Goal: Transaction & Acquisition: Purchase product/service

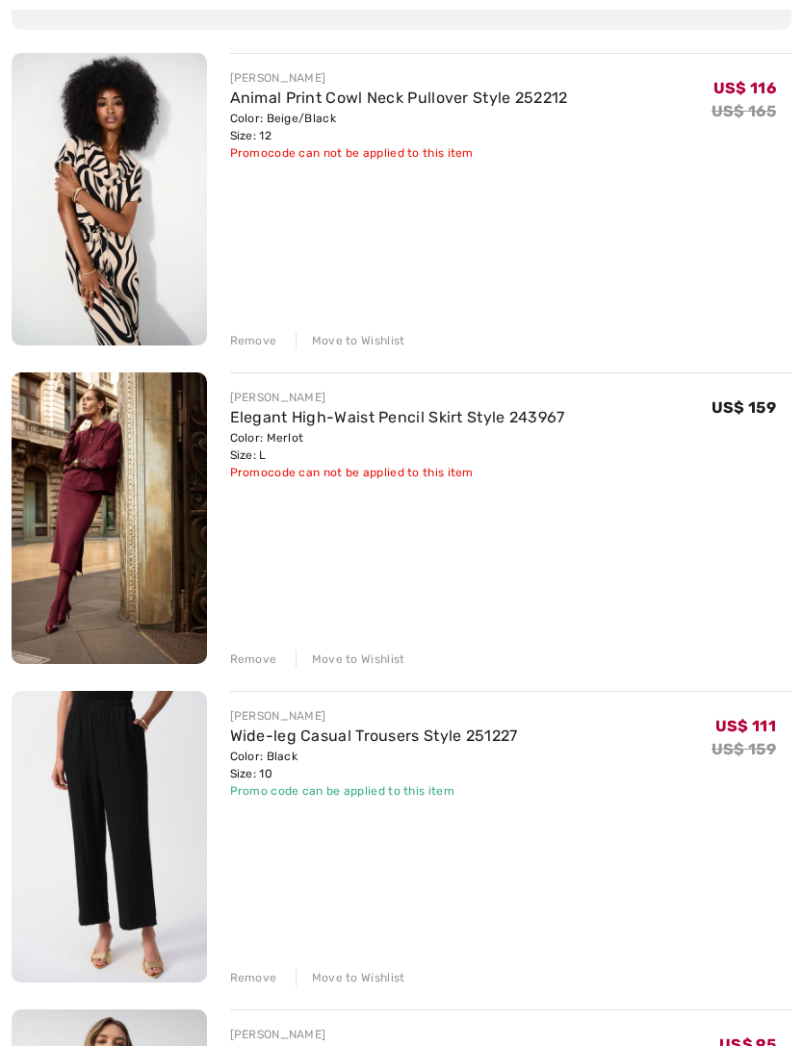
scroll to position [237, 0]
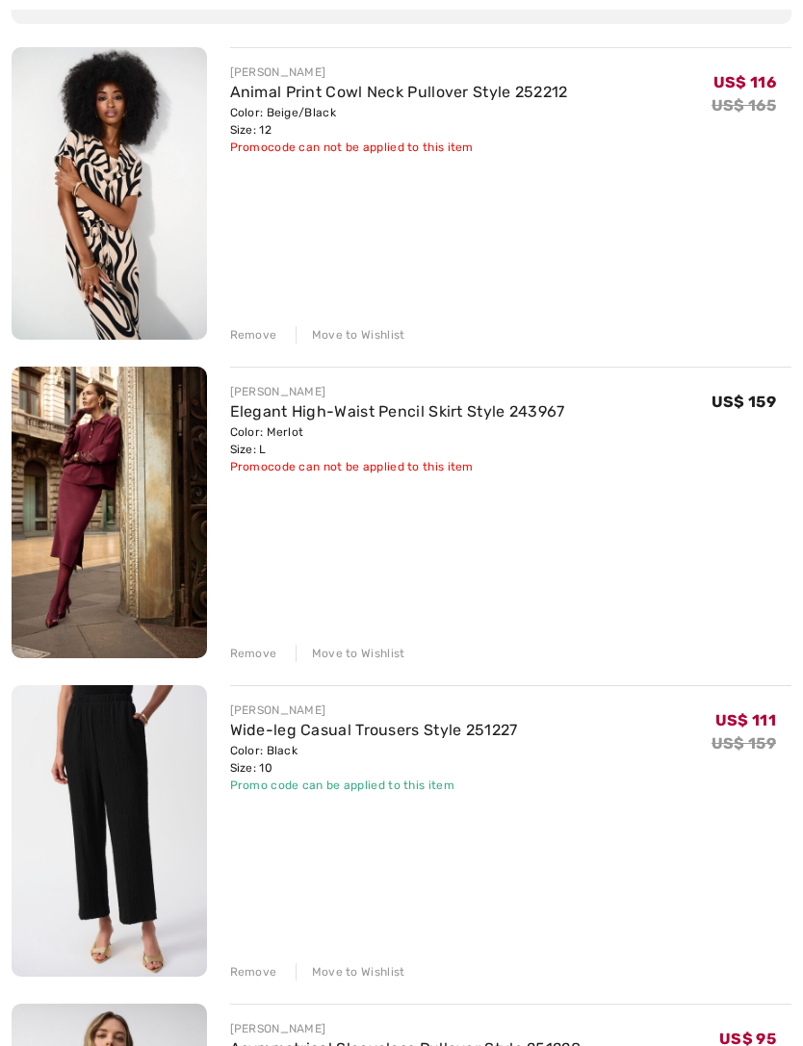
click at [253, 657] on div "Remove" at bounding box center [253, 654] width 47 height 17
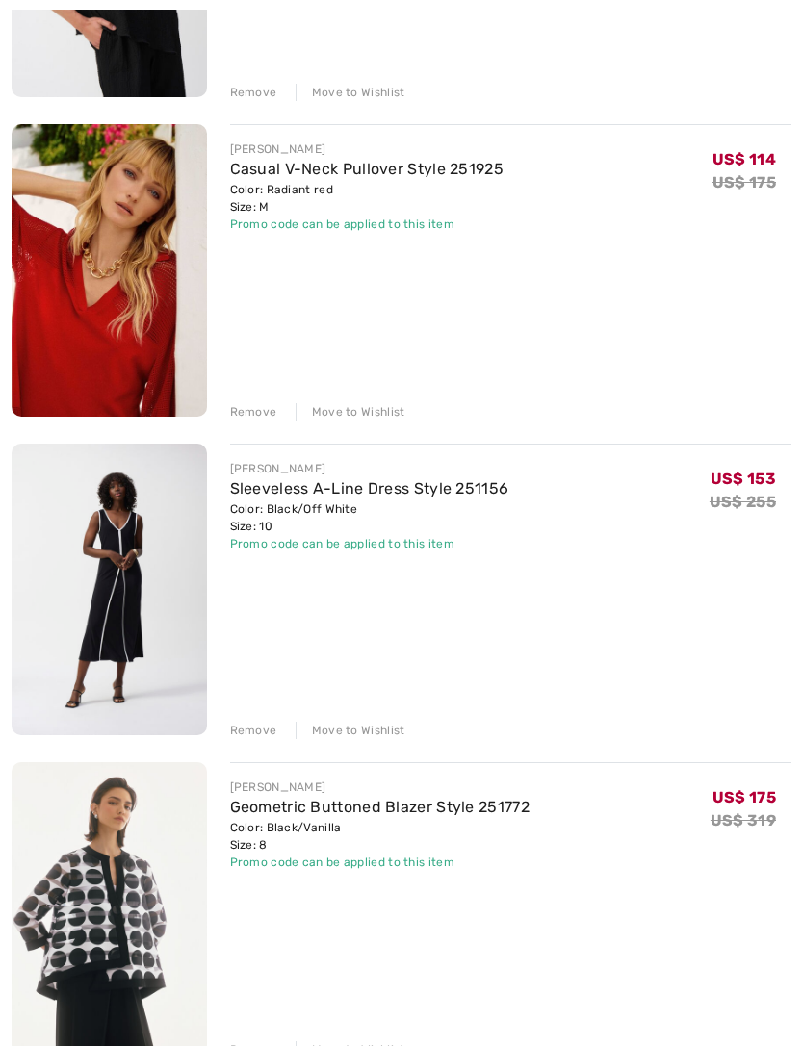
scroll to position [1118, 0]
click at [264, 409] on div "Remove" at bounding box center [253, 411] width 47 height 17
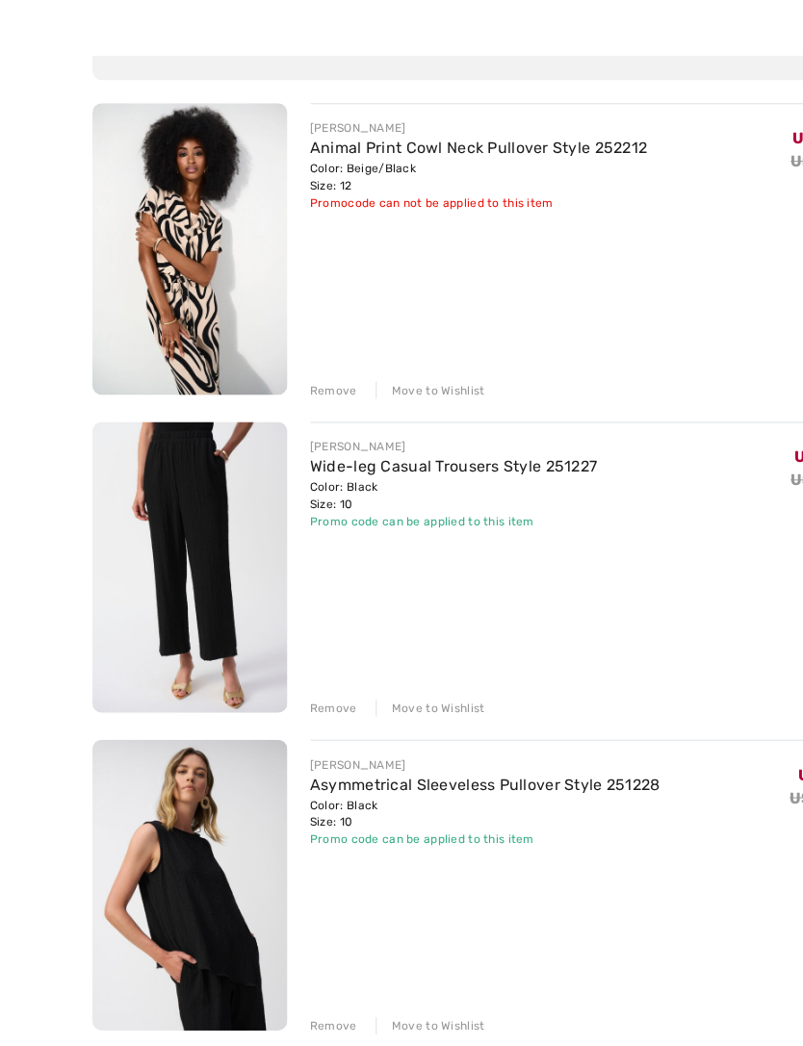
scroll to position [0, 0]
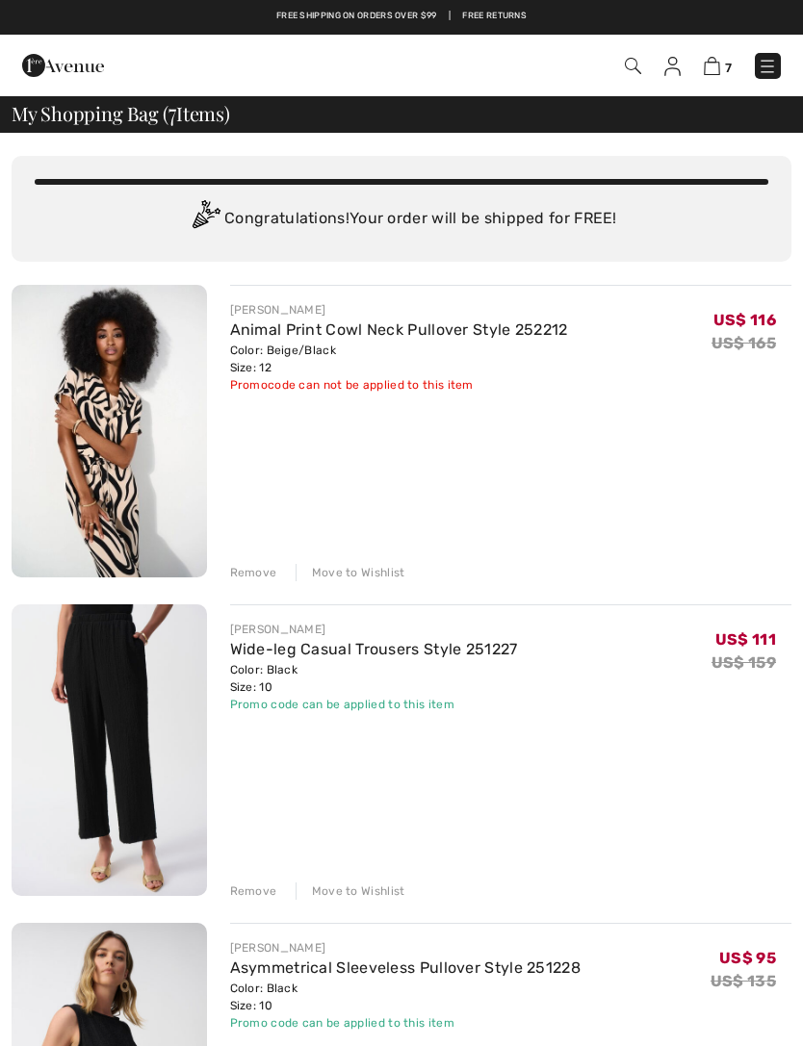
click at [270, 578] on div "Remove" at bounding box center [253, 572] width 47 height 17
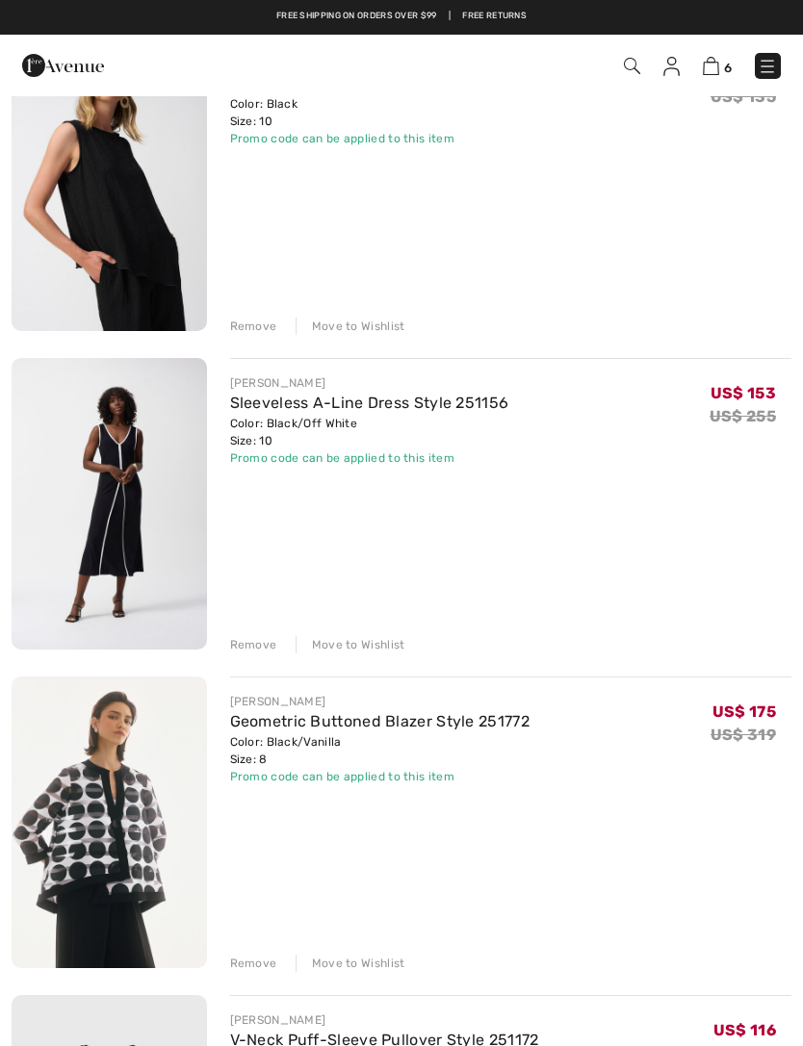
scroll to position [566, 0]
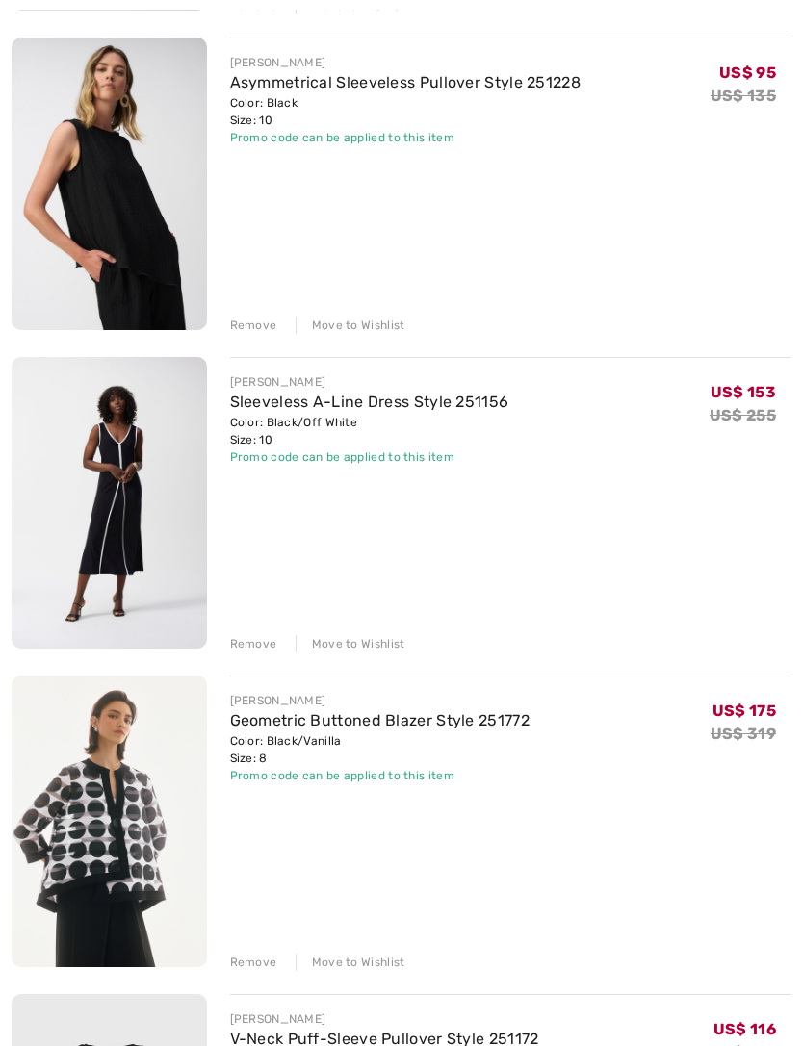
click at [259, 642] on div "Remove" at bounding box center [253, 643] width 47 height 17
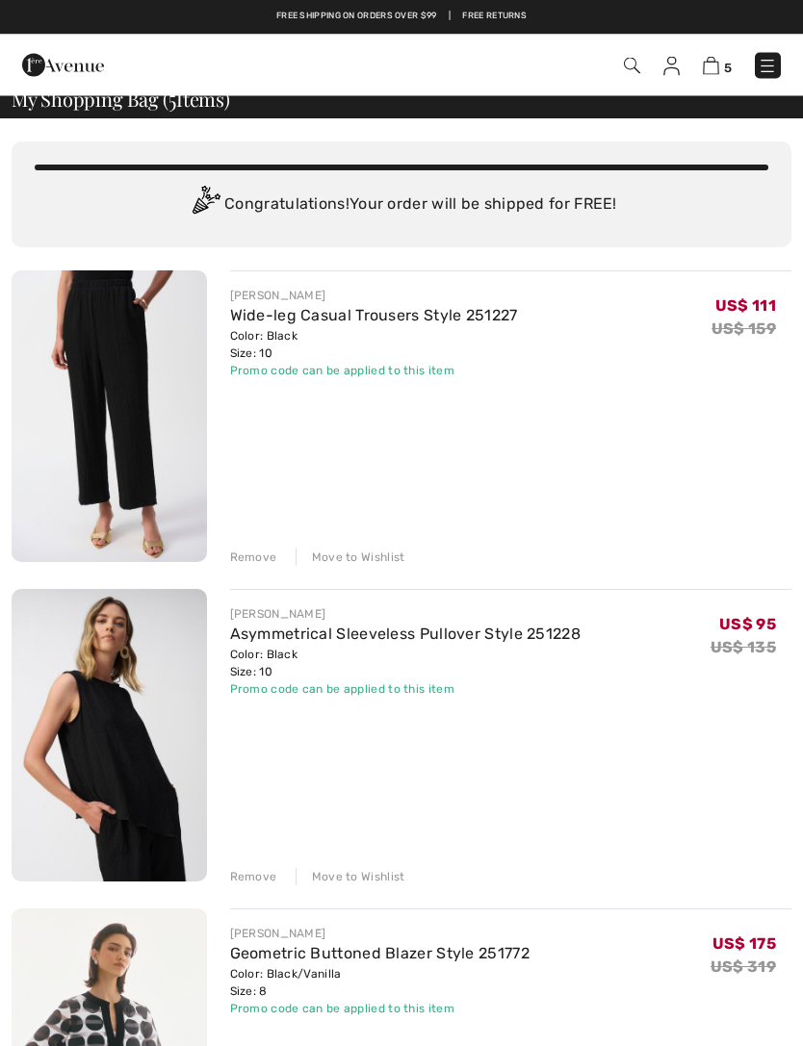
scroll to position [0, 0]
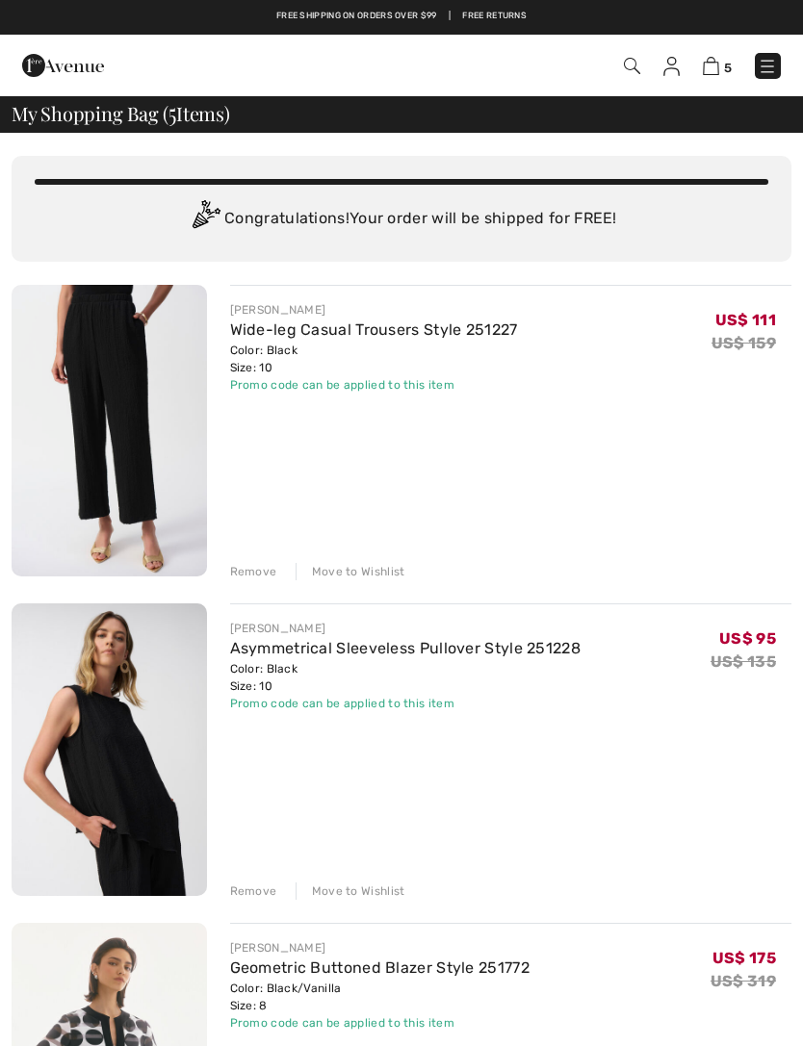
click at [764, 62] on img at bounding box center [767, 66] width 19 height 19
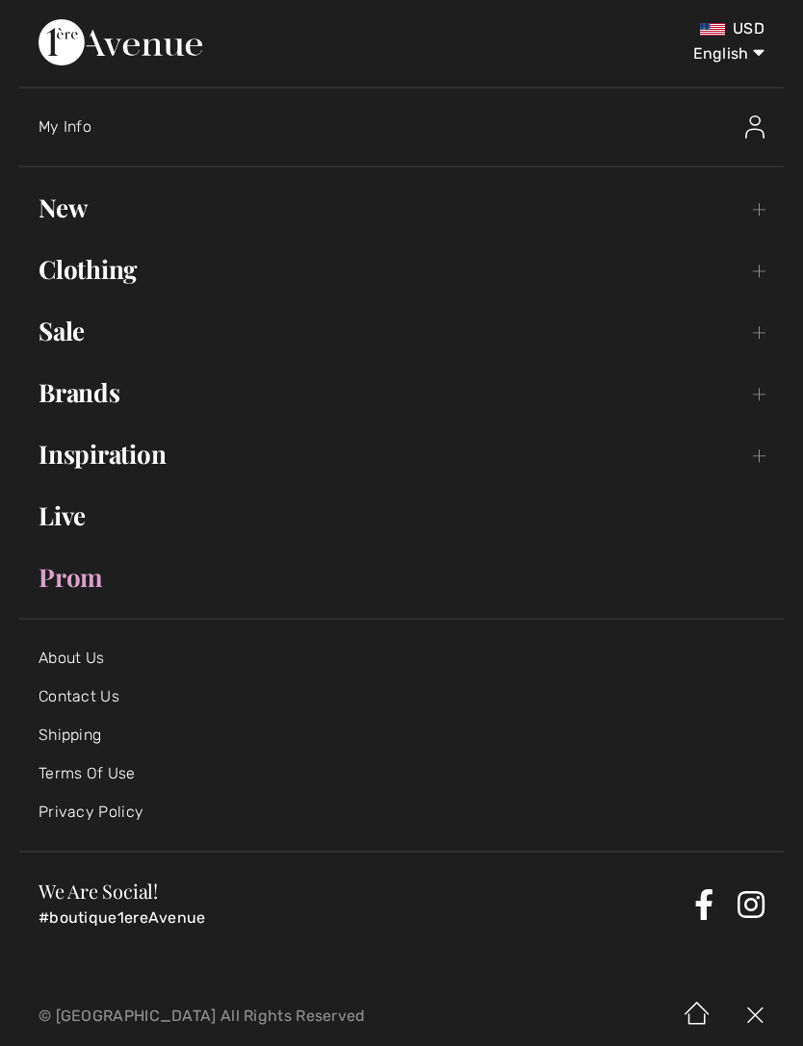
click at [759, 119] on img at bounding box center [754, 127] width 19 height 23
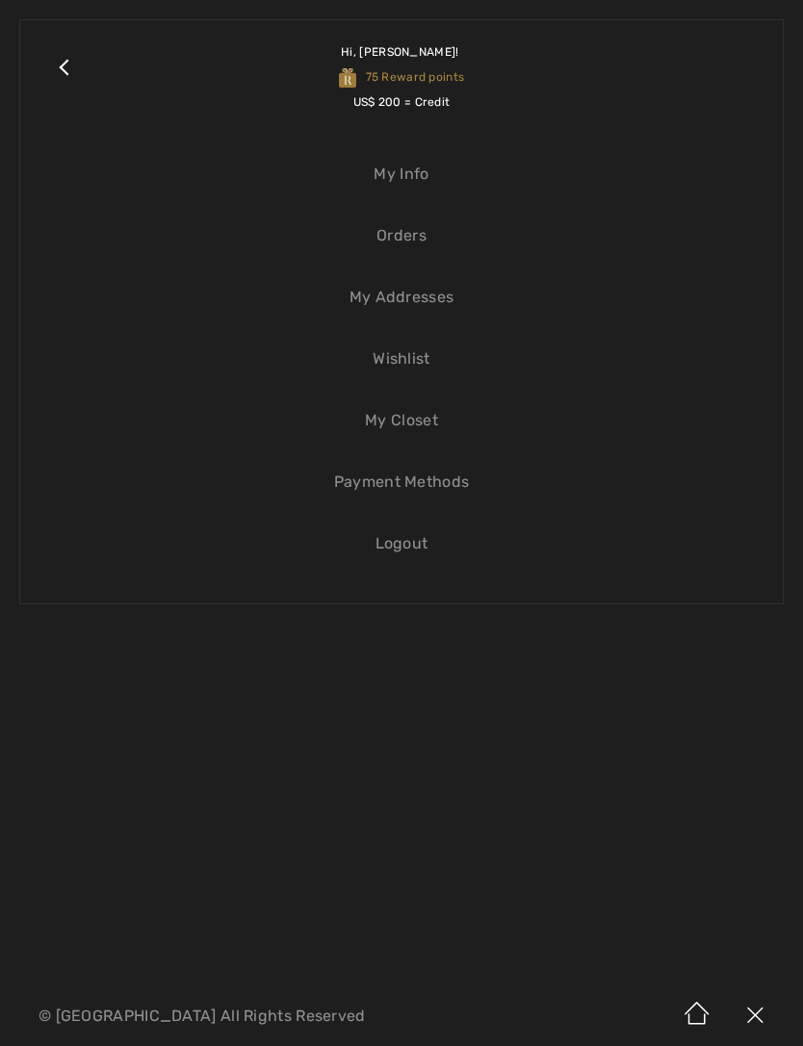
click at [426, 168] on link "My Info" at bounding box center [401, 174] width 724 height 42
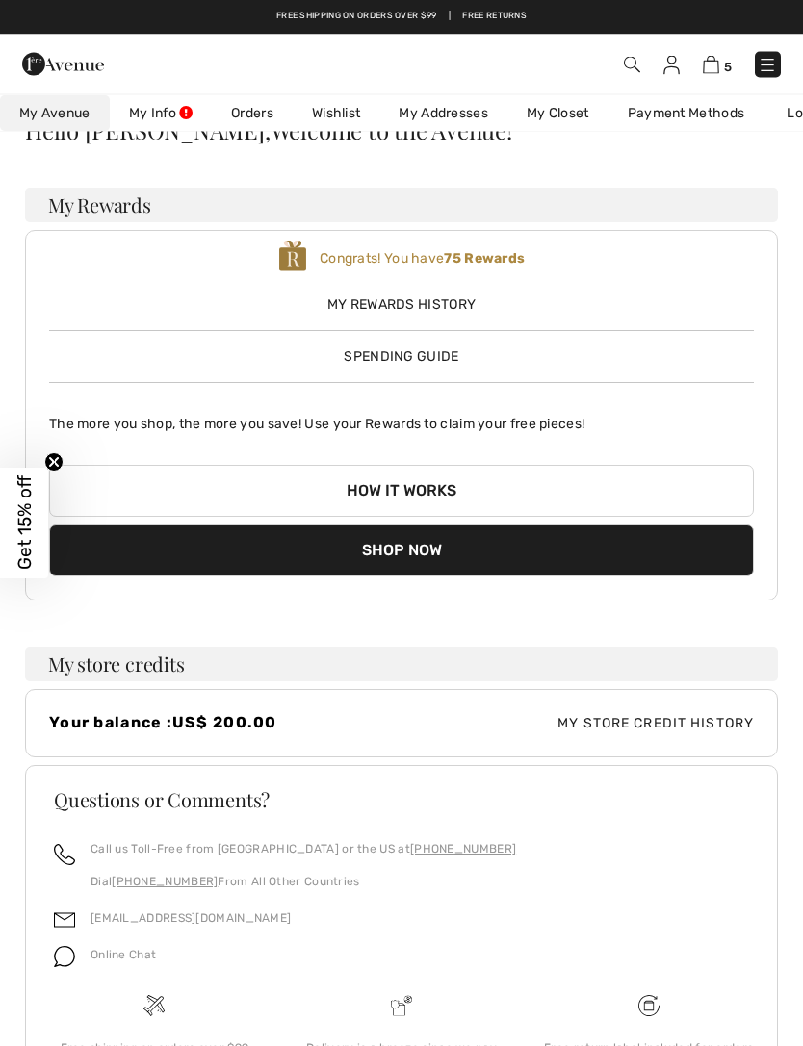
scroll to position [26, 0]
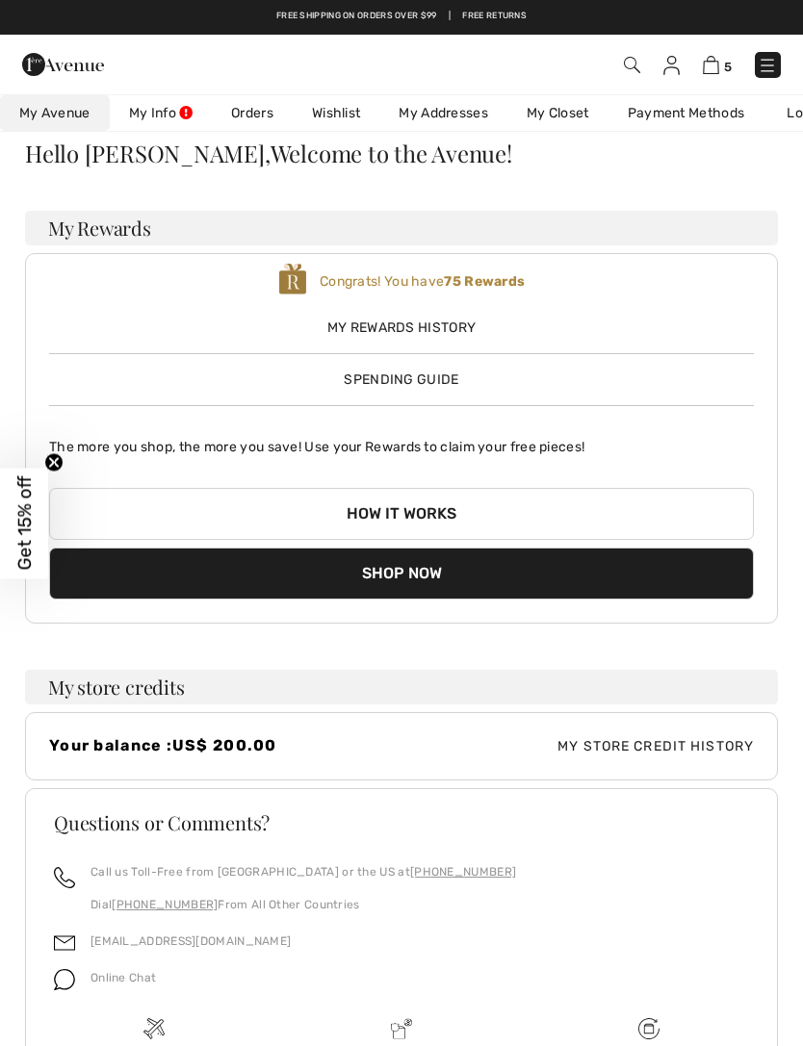
click at [426, 372] on span "Spending Guide" at bounding box center [401, 380] width 115 height 16
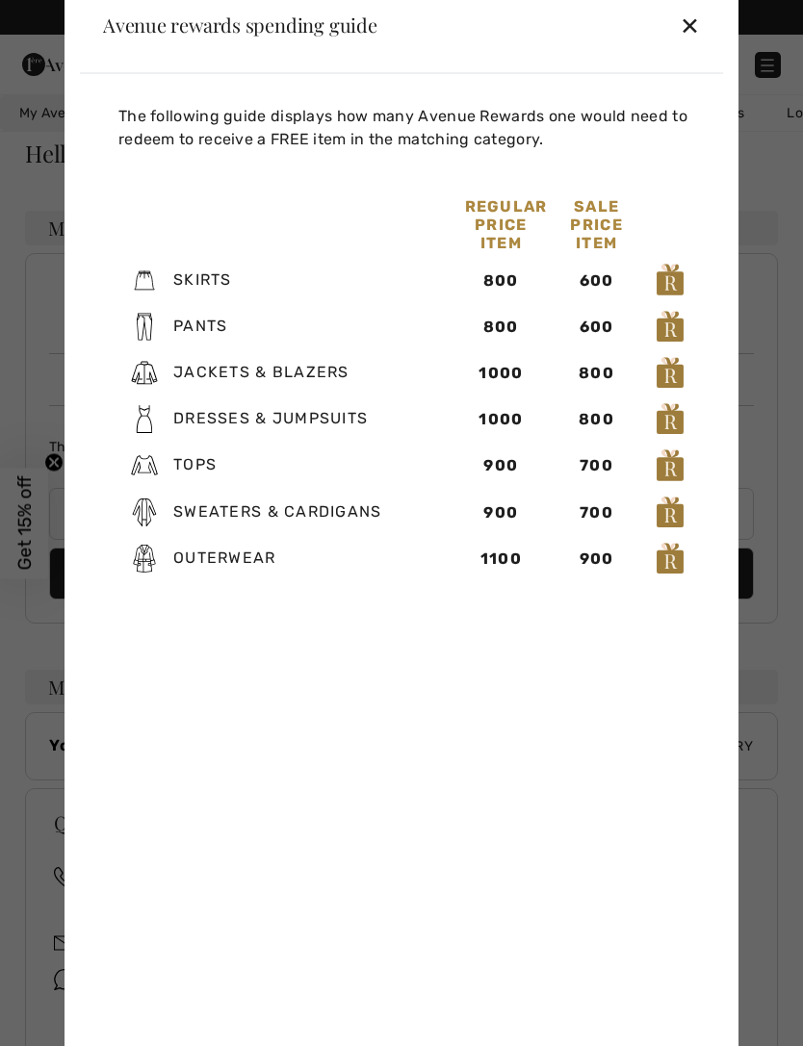
click at [709, 63] on div "Avenue rewards spending guide ✕" at bounding box center [401, 25] width 643 height 96
click at [699, 45] on div "✕" at bounding box center [690, 25] width 20 height 40
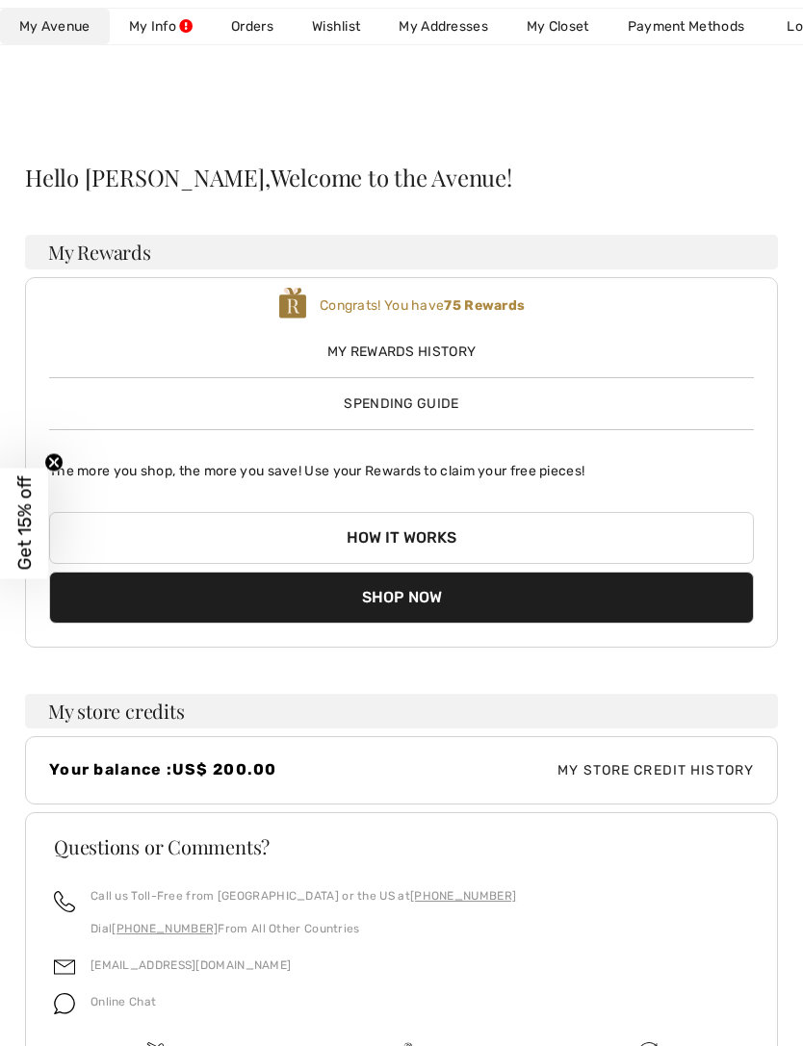
scroll to position [53, 0]
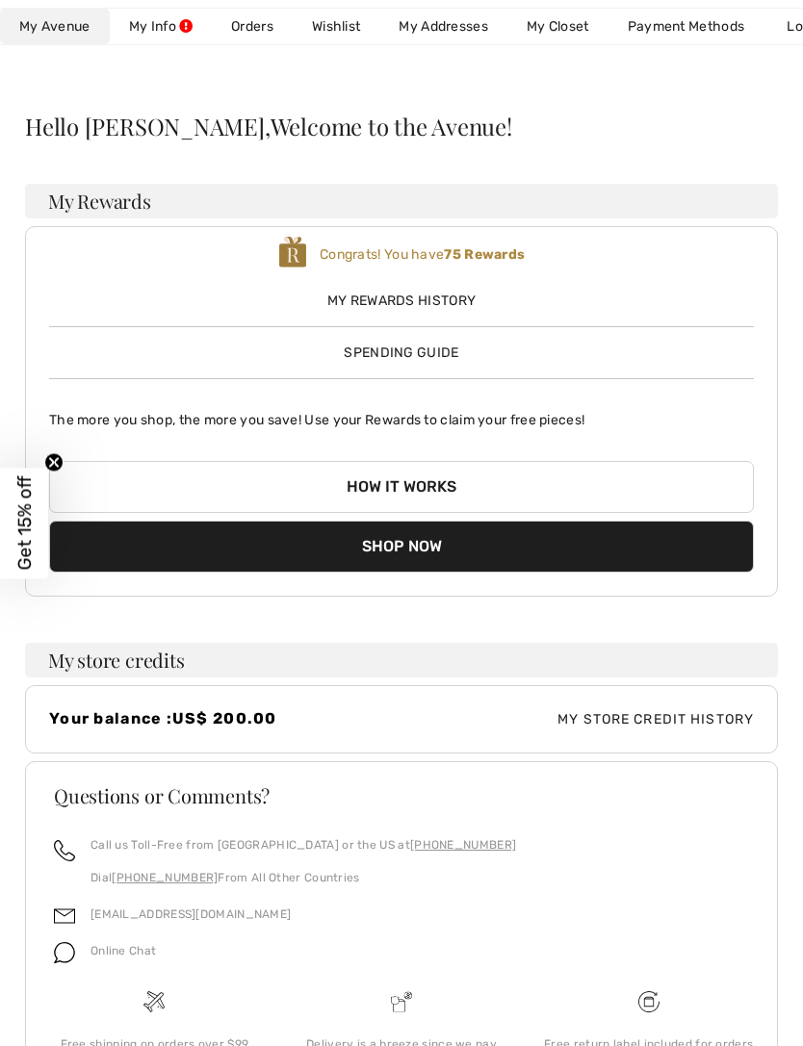
click at [419, 526] on button "Shop Now" at bounding box center [401, 547] width 705 height 52
click at [179, 24] on link "My Info" at bounding box center [161, 27] width 102 height 36
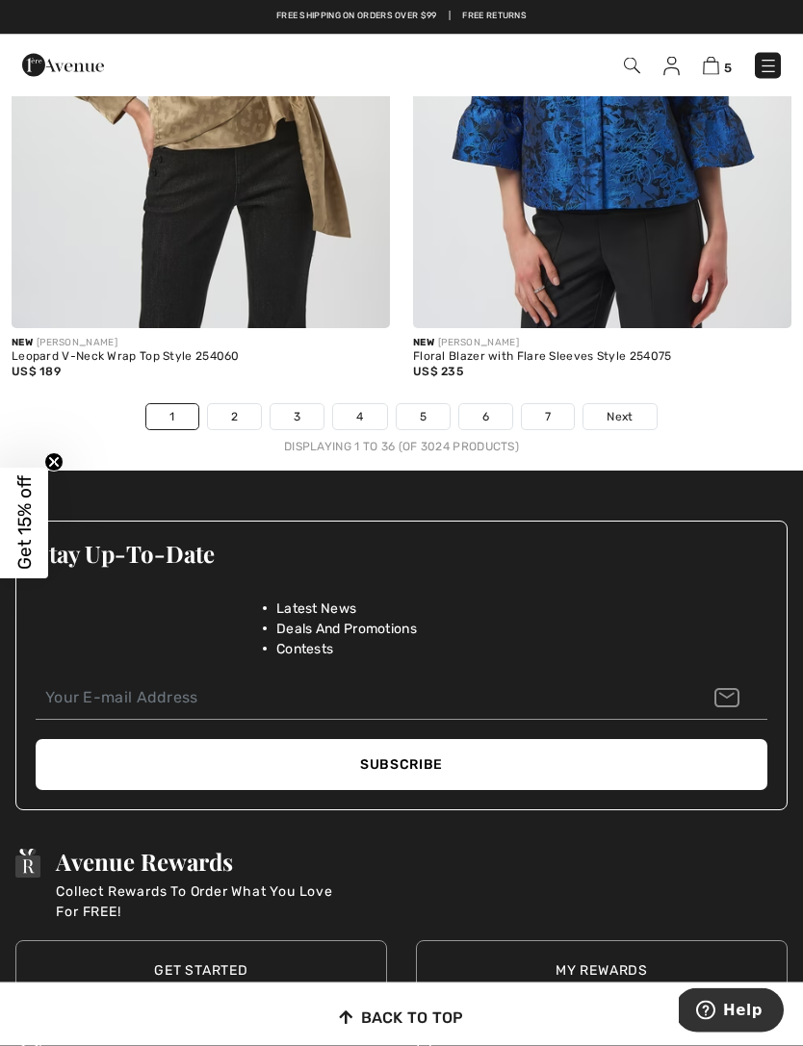
scroll to position [11871, 0]
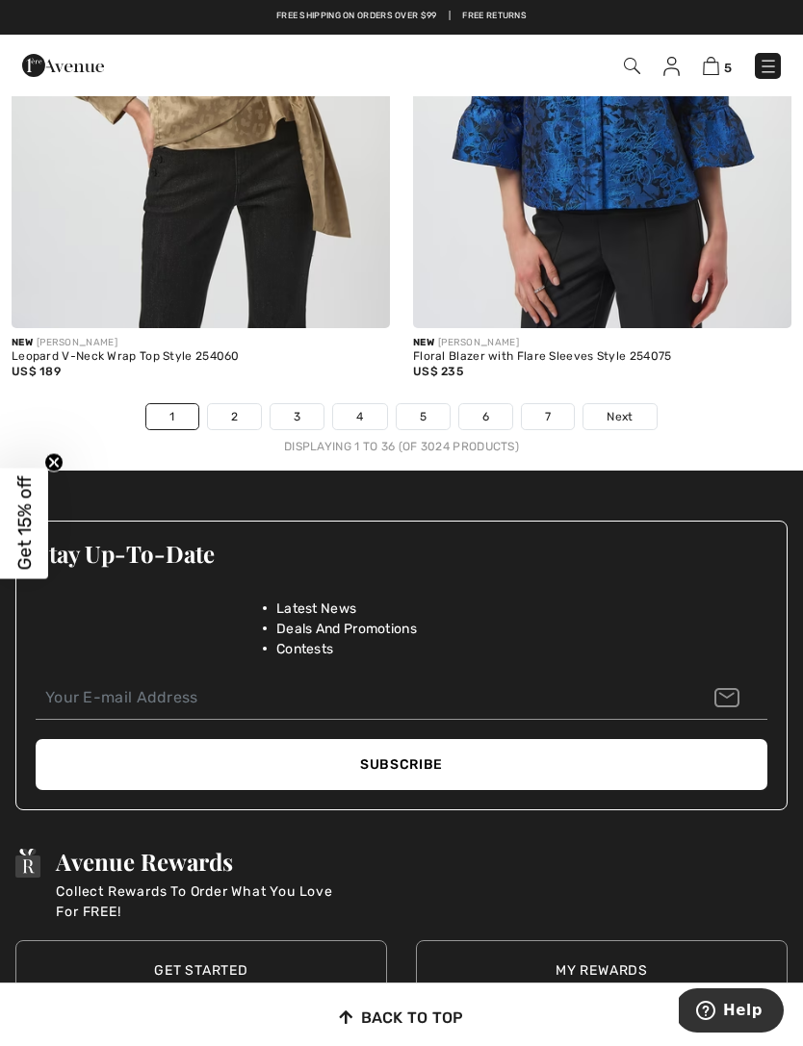
click at [542, 410] on link "7" at bounding box center [548, 416] width 52 height 25
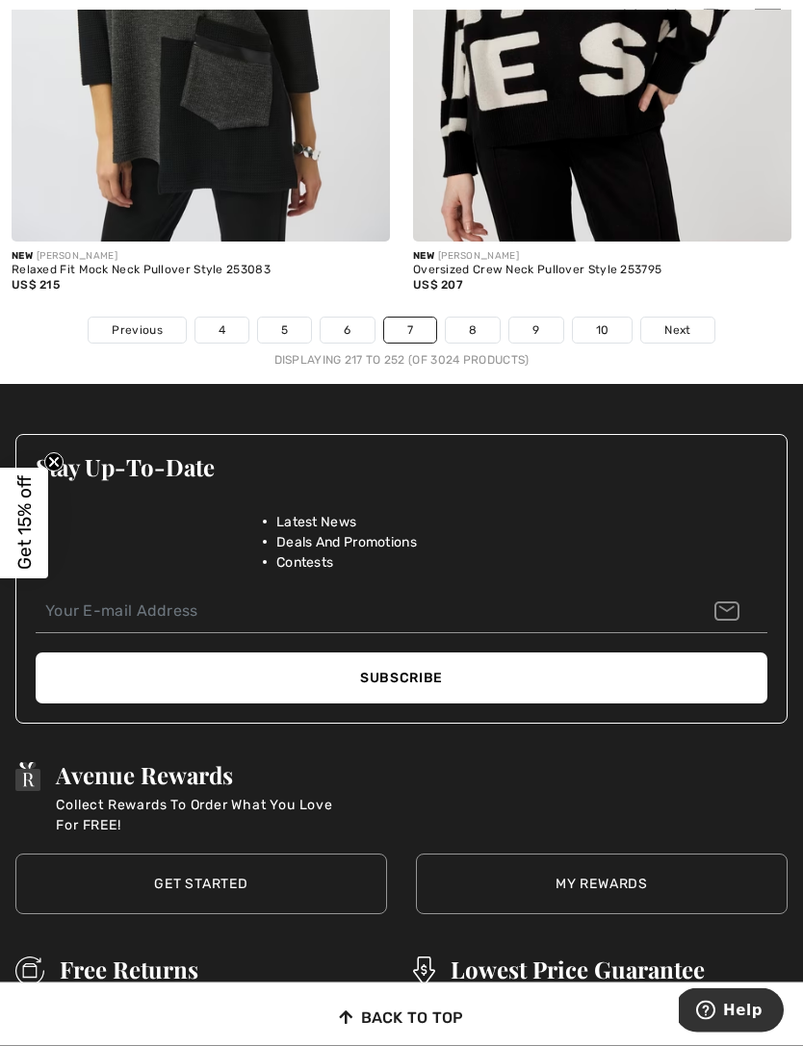
scroll to position [12116, 0]
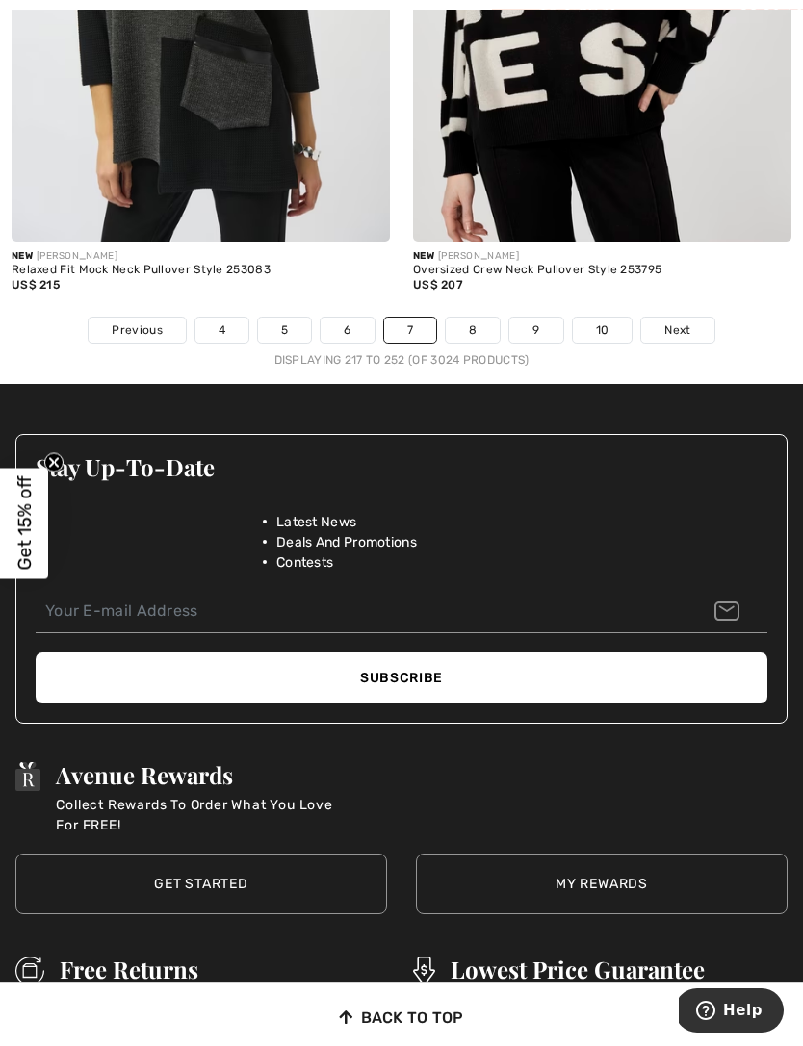
click at [349, 320] on link "6" at bounding box center [347, 330] width 53 height 25
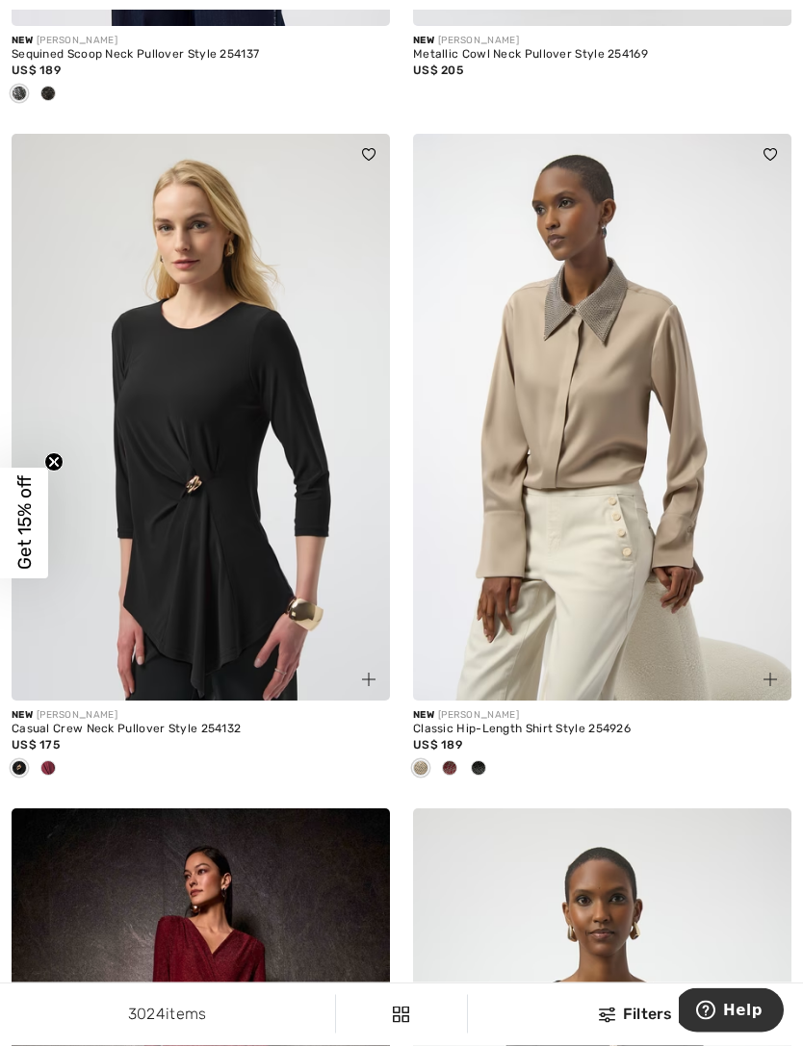
scroll to position [10356, 0]
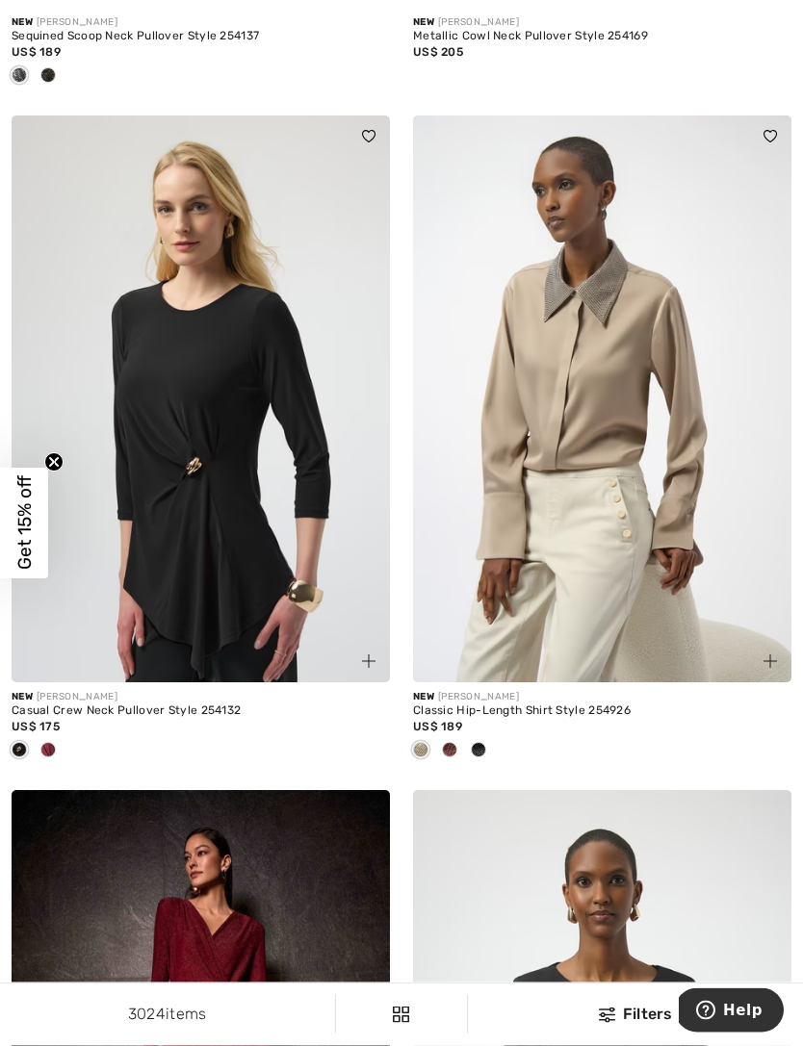
click at [633, 542] on img at bounding box center [602, 400] width 378 height 568
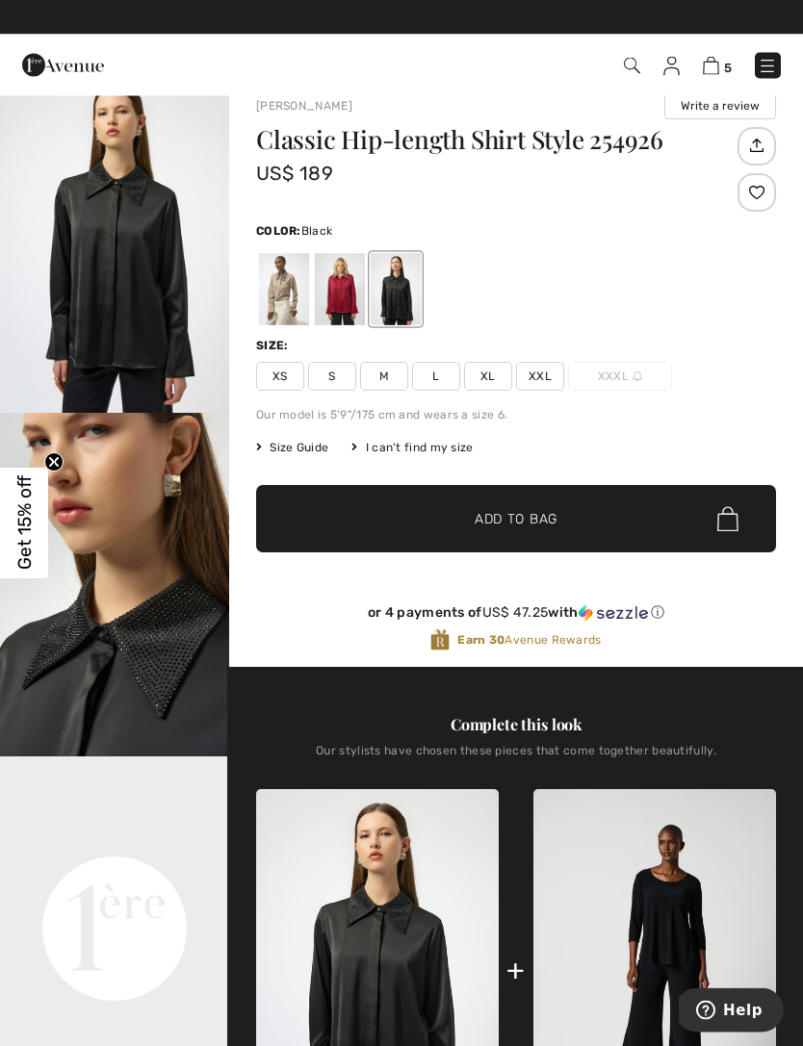
scroll to position [25, 0]
